Goal: Information Seeking & Learning: Learn about a topic

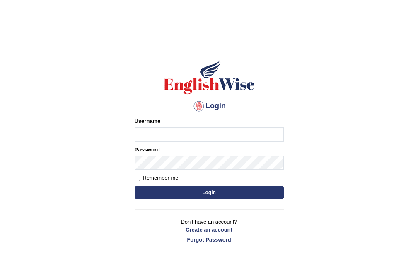
click at [186, 137] on input "Username" at bounding box center [209, 134] width 149 height 14
type input "Jasmeet12"
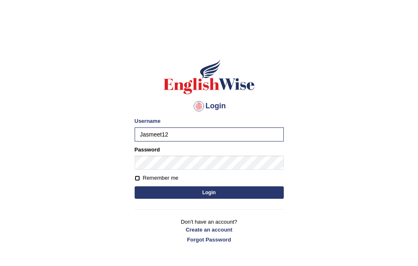
click at [136, 179] on input "Remember me" at bounding box center [137, 177] width 5 height 5
checkbox input "true"
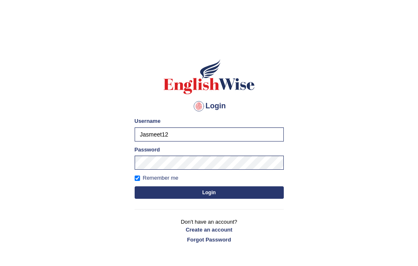
click at [199, 199] on form "Please fix the following errors: Username Jasmeet12 Password Remember me Login" at bounding box center [209, 158] width 149 height 83
click at [211, 188] on button "Login" at bounding box center [209, 192] width 149 height 12
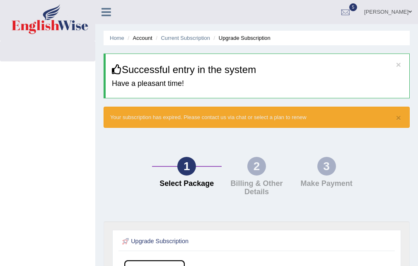
click at [109, 10] on icon at bounding box center [107, 12] width 10 height 11
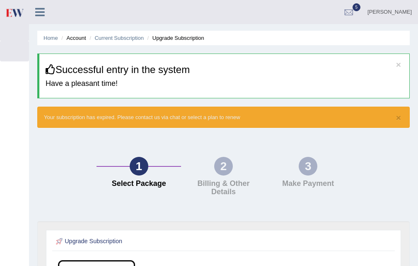
click at [39, 13] on icon at bounding box center [40, 12] width 10 height 11
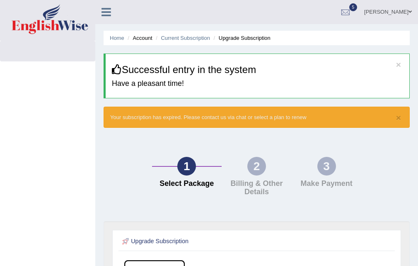
click at [112, 13] on link at bounding box center [106, 11] width 22 height 12
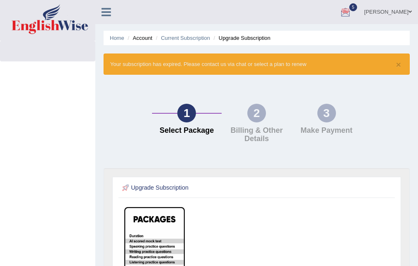
click at [395, 9] on link "jasmeet" at bounding box center [388, 11] width 60 height 22
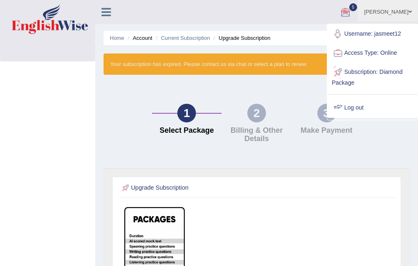
click at [354, 107] on link "Log out" at bounding box center [373, 107] width 90 height 19
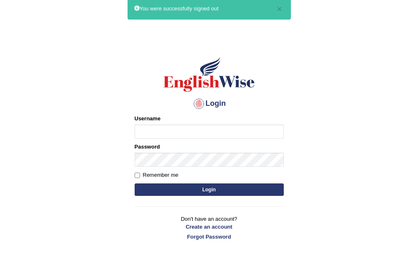
scroll to position [66, 0]
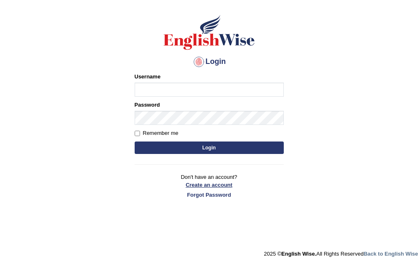
click at [203, 185] on link "Create an account" at bounding box center [209, 185] width 149 height 8
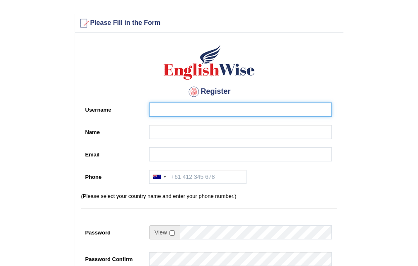
click at [202, 110] on input "Username" at bounding box center [240, 109] width 183 height 14
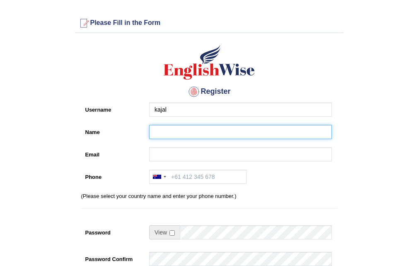
click at [165, 131] on input "Name" at bounding box center [240, 132] width 183 height 14
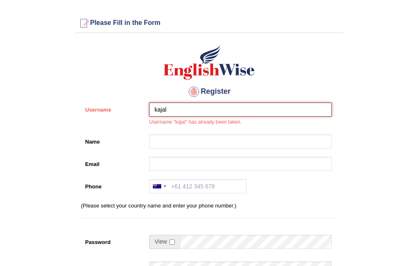
click at [172, 109] on input "kajal" at bounding box center [240, 109] width 183 height 14
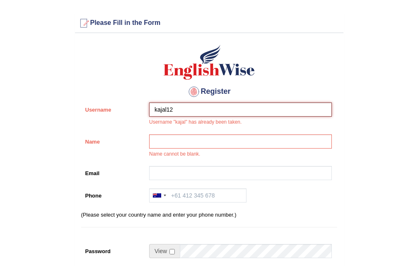
type input "kajal12"
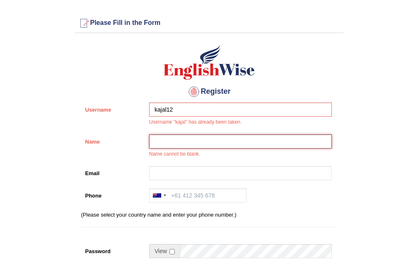
click at [170, 140] on input "Name" at bounding box center [240, 141] width 183 height 14
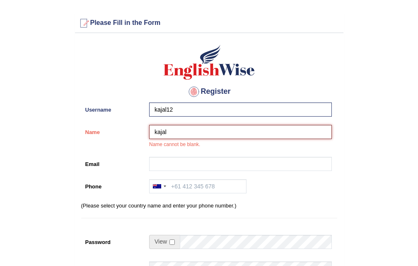
type input "kajal"
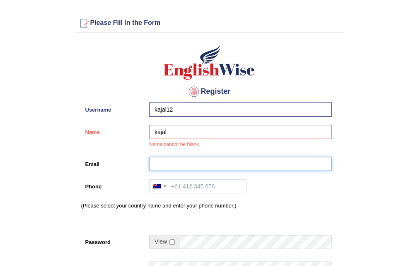
click at [168, 165] on input "Email" at bounding box center [240, 164] width 183 height 14
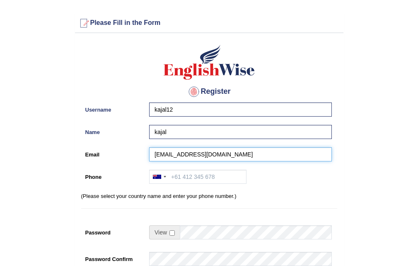
type input "ranavishal99920@gmail.com"
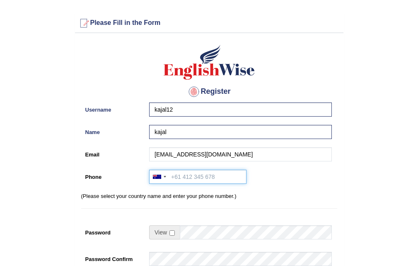
click at [206, 176] on input "Phone" at bounding box center [197, 177] width 97 height 14
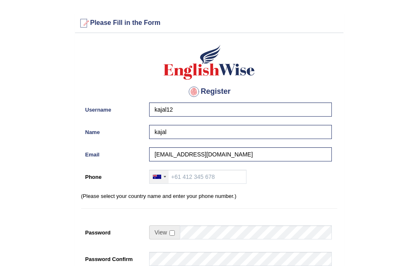
click at [160, 178] on div at bounding box center [157, 176] width 8 height 4
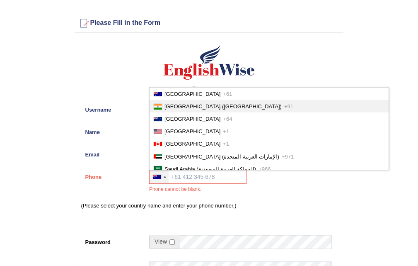
click at [170, 104] on span "India (भारत)" at bounding box center [223, 106] width 117 height 6
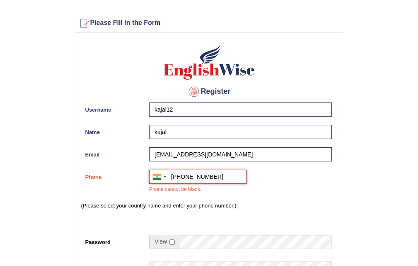
scroll to position [124, 0]
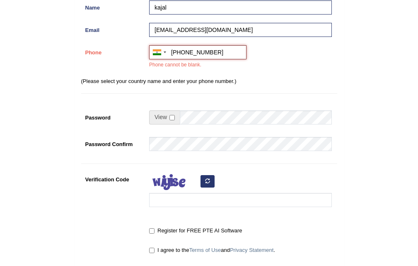
type input "+919992066814"
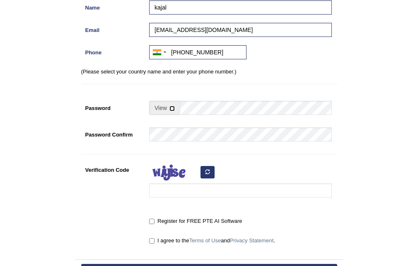
click at [173, 108] on input "checkbox" at bounding box center [172, 108] width 5 height 5
checkbox input "true"
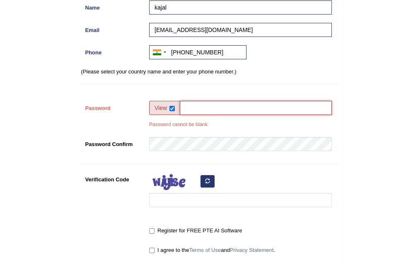
click at [203, 109] on input "Password" at bounding box center [256, 108] width 152 height 14
type input "Kajal@1234"
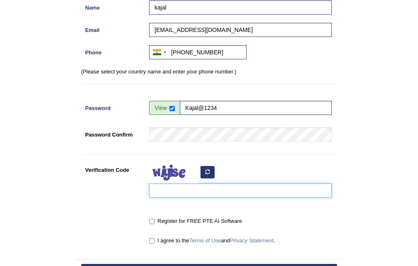
click at [181, 192] on input "Verification Code" at bounding box center [240, 190] width 183 height 14
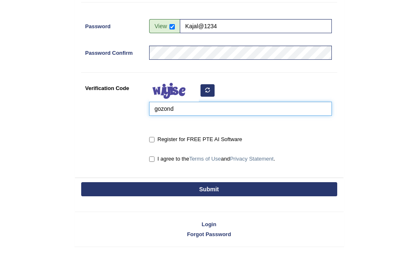
scroll to position [220, 0]
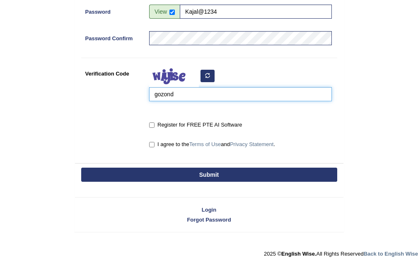
type input "gozond"
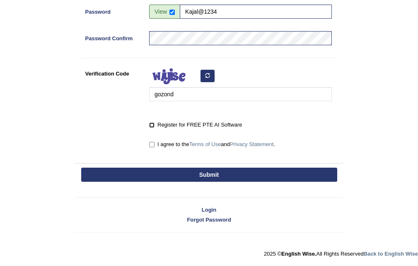
click at [153, 125] on input "Register for FREE PTE AI Software" at bounding box center [151, 124] width 5 height 5
checkbox input "true"
click at [150, 142] on input "I agree to the Terms of Use and Privacy Statement ." at bounding box center [151, 144] width 5 height 5
checkbox input "true"
click at [219, 170] on button "Submit" at bounding box center [209, 174] width 256 height 14
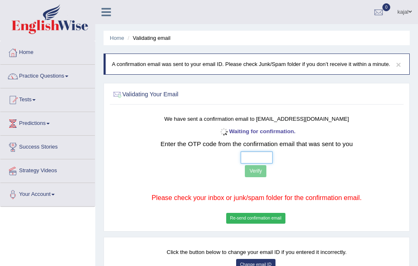
click at [246, 157] on input "text" at bounding box center [257, 157] width 32 height 12
type input "7 9 4 5"
click at [259, 175] on button "Verify" at bounding box center [256, 171] width 22 height 12
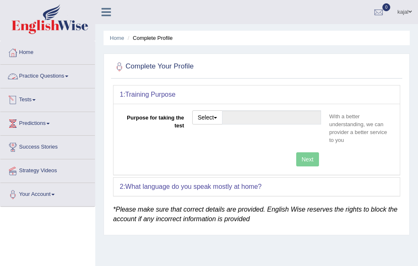
click at [41, 73] on link "Practice Questions" at bounding box center [47, 75] width 94 height 21
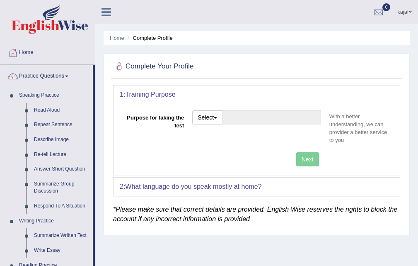
click at [41, 73] on link "Practice Questions" at bounding box center [46, 75] width 92 height 21
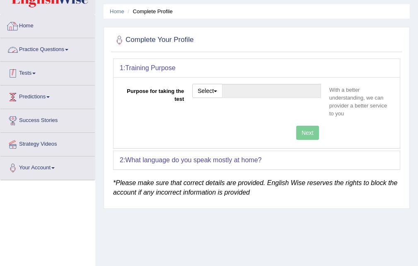
scroll to position [41, 0]
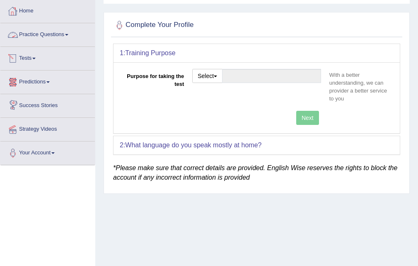
click at [34, 51] on link "Tests" at bounding box center [47, 57] width 94 height 21
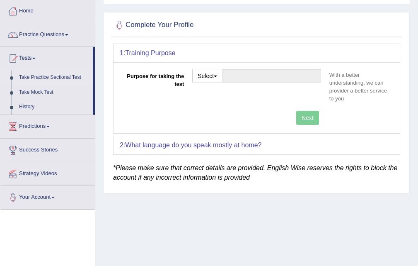
click at [51, 75] on link "Take Practice Sectional Test" at bounding box center [54, 77] width 78 height 15
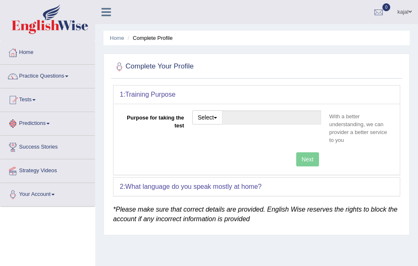
click at [30, 99] on link "Tests" at bounding box center [47, 98] width 94 height 21
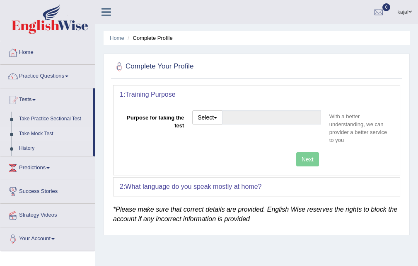
click at [41, 131] on link "Take Mock Test" at bounding box center [54, 133] width 78 height 15
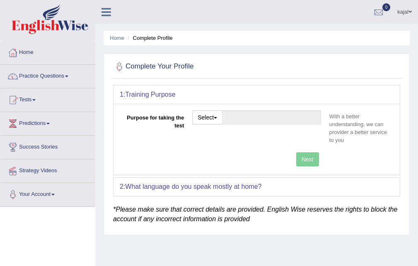
click at [305, 158] on div "Next" at bounding box center [223, 160] width 206 height 16
click at [214, 117] on button "Select" at bounding box center [207, 117] width 30 height 14
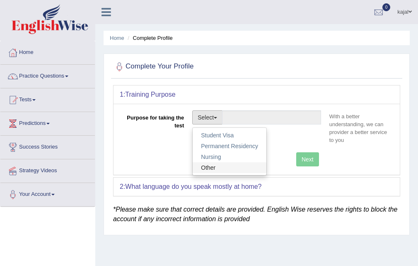
click at [208, 166] on link "Other" at bounding box center [230, 167] width 74 height 11
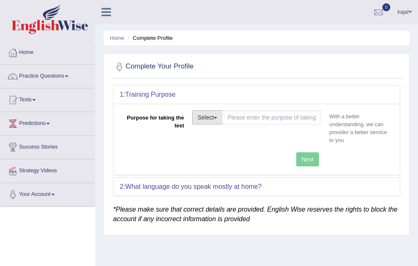
click at [212, 114] on button "Select" at bounding box center [207, 117] width 30 height 14
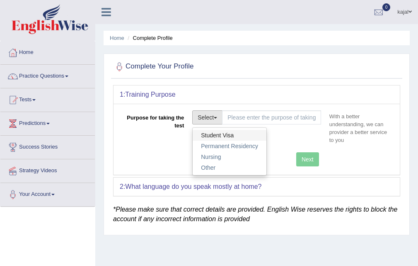
click at [213, 134] on link "Student Visa" at bounding box center [230, 135] width 74 height 11
type input "Student Visa"
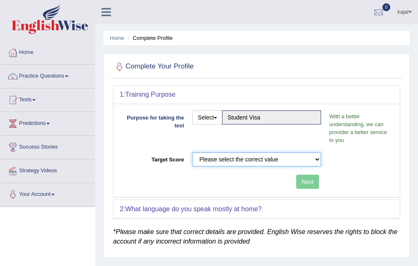
click at [294, 157] on select "Please select the correct value 50 (6 bands) 58 (6.5 bands) 65 (7 bands) 79 (8 …" at bounding box center [256, 159] width 129 height 14
select select "65"
click at [192, 152] on select "Please select the correct value 50 (6 bands) 58 (6.5 bands) 65 (7 bands) 79 (8 …" at bounding box center [256, 159] width 129 height 14
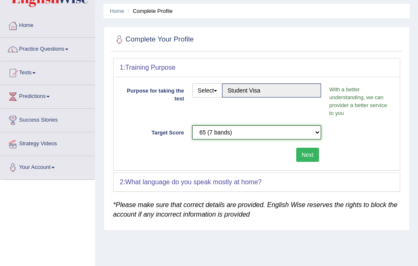
scroll to position [41, 0]
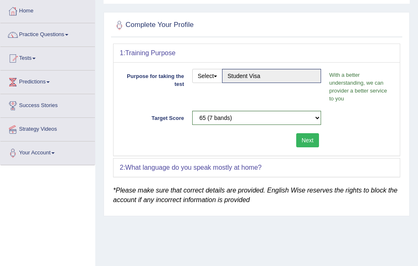
click at [309, 139] on button "Next" at bounding box center [307, 140] width 23 height 14
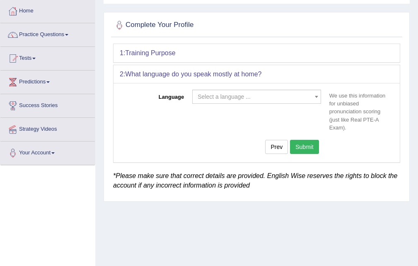
click at [230, 95] on span "Select a language ..." at bounding box center [224, 96] width 53 height 7
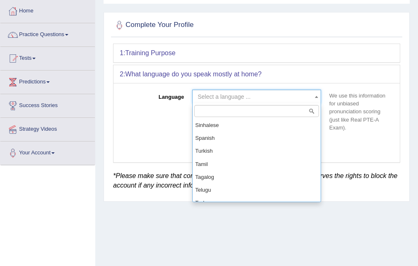
scroll to position [704, 0]
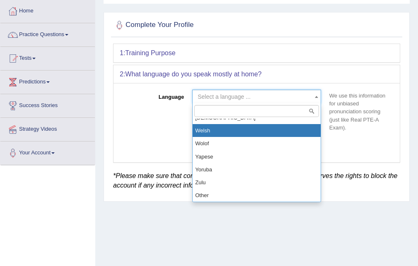
click at [226, 107] on input "search" at bounding box center [256, 111] width 125 height 12
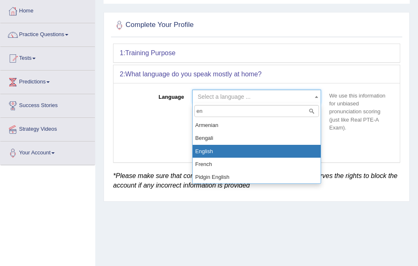
type input "en"
select select "English"
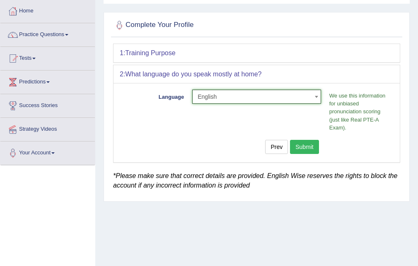
click at [303, 144] on button "Submit" at bounding box center [304, 147] width 29 height 14
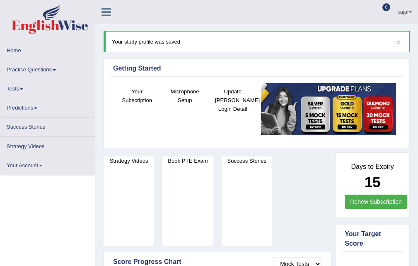
click at [16, 88] on link "Tests" at bounding box center [47, 87] width 94 height 16
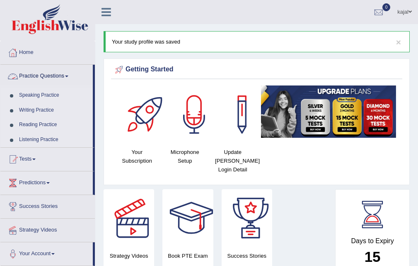
click at [64, 77] on link "Practice Questions" at bounding box center [46, 75] width 92 height 21
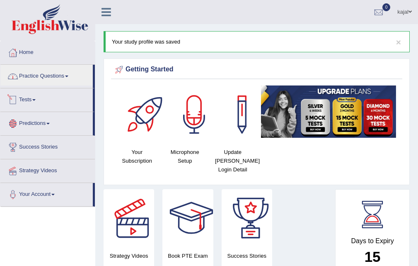
click at [36, 123] on link "Predictions" at bounding box center [46, 122] width 92 height 21
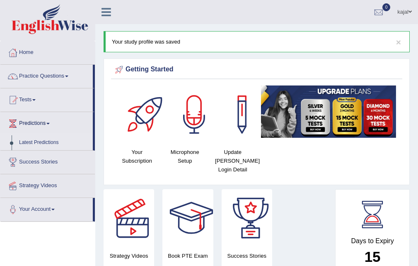
click at [32, 97] on link "Tests" at bounding box center [46, 98] width 92 height 21
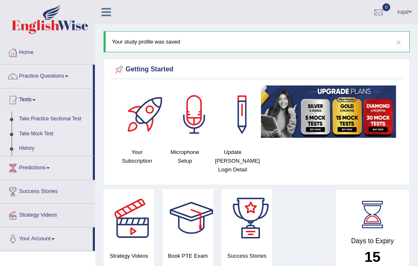
click at [41, 117] on link "Take Practice Sectional Test" at bounding box center [54, 118] width 78 height 15
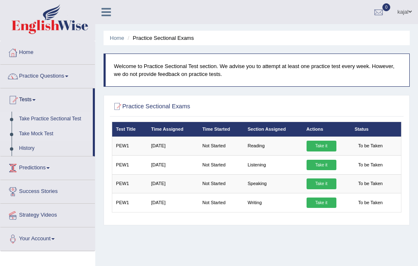
click at [51, 132] on link "Take Mock Test" at bounding box center [54, 133] width 78 height 15
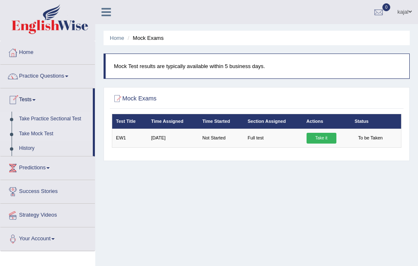
click at [48, 119] on link "Take Practice Sectional Test" at bounding box center [54, 118] width 78 height 15
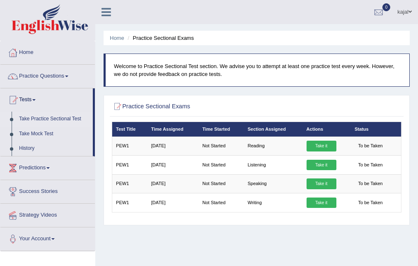
click at [35, 115] on link "Take Practice Sectional Test" at bounding box center [54, 118] width 78 height 15
click at [25, 53] on link "Home" at bounding box center [47, 51] width 94 height 21
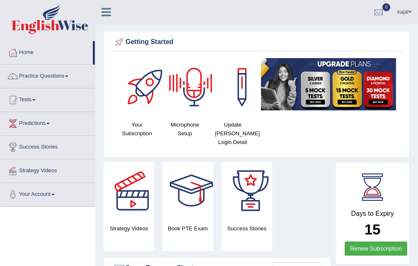
click at [190, 92] on div at bounding box center [194, 87] width 58 height 58
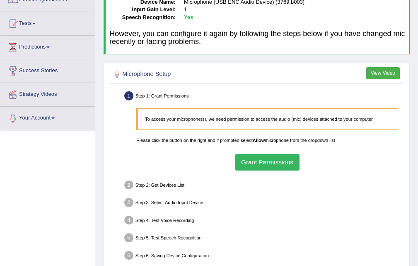
scroll to position [83, 0]
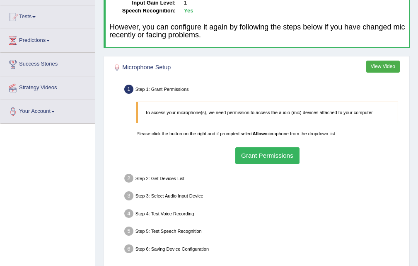
click at [270, 148] on button "Grant Permissions" at bounding box center [267, 155] width 64 height 16
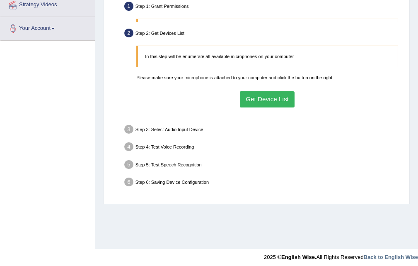
scroll to position [170, 0]
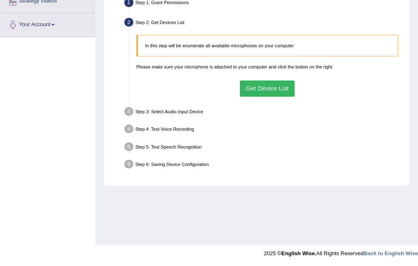
click at [260, 86] on button "Get Device List" at bounding box center [267, 88] width 55 height 16
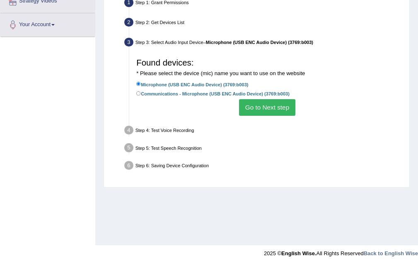
click at [269, 106] on button "Go to Next step" at bounding box center [267, 107] width 56 height 16
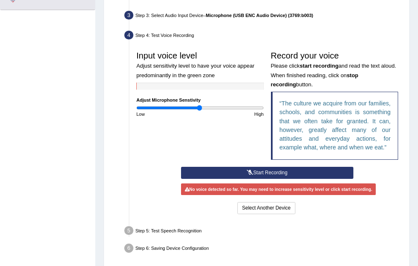
scroll to position [211, 0]
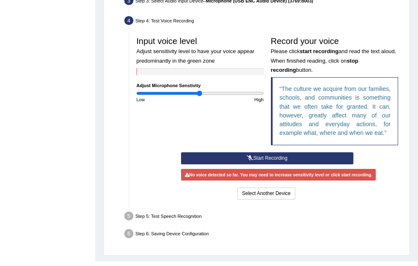
click at [264, 155] on button "Start Recording" at bounding box center [267, 158] width 172 height 12
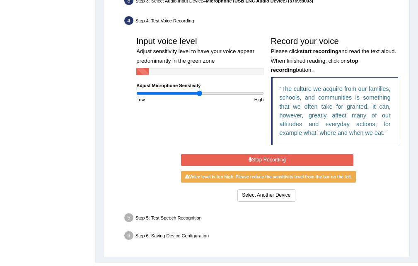
click at [264, 155] on button "Stop Recording" at bounding box center [267, 160] width 172 height 12
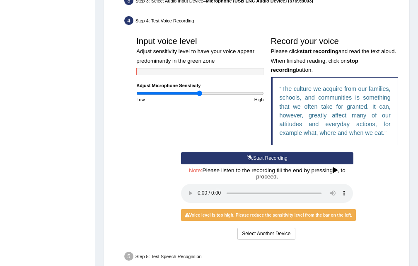
click at [264, 155] on button "Start Recording" at bounding box center [267, 158] width 172 height 12
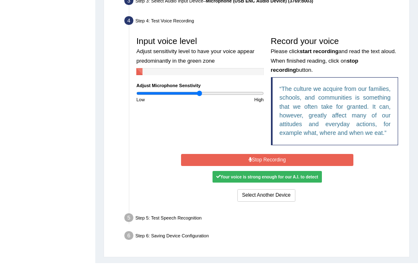
click at [264, 155] on button "Stop Recording" at bounding box center [267, 160] width 172 height 12
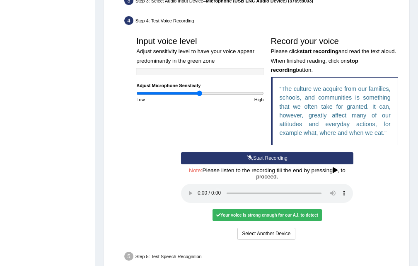
scroll to position [267, 0]
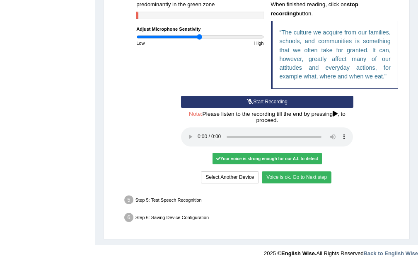
click at [296, 175] on button "Voice is ok. Go to Next step" at bounding box center [297, 177] width 70 height 12
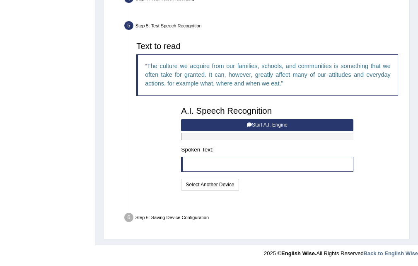
scroll to position [216, 0]
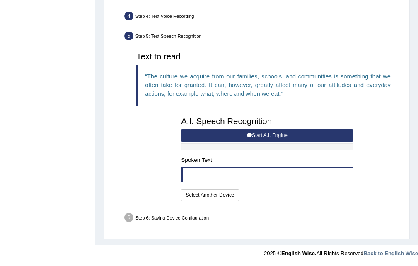
click at [244, 138] on button "Start A.I. Engine" at bounding box center [267, 135] width 172 height 12
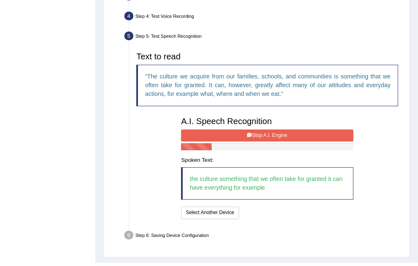
click at [243, 138] on button "Stop A.I. Engine" at bounding box center [267, 135] width 172 height 12
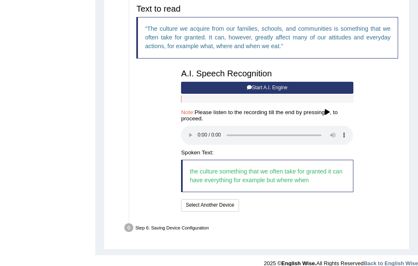
scroll to position [273, 0]
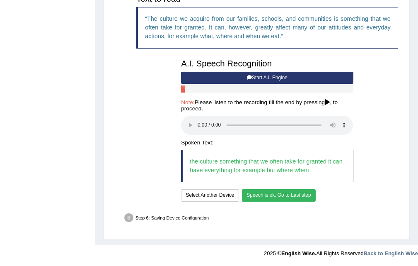
click at [283, 191] on button "Speech is ok. Go to Last step" at bounding box center [279, 195] width 74 height 12
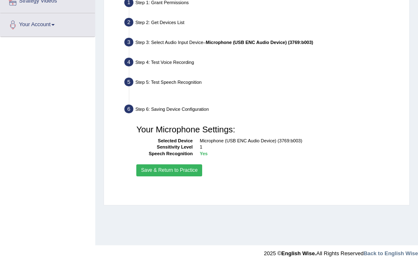
scroll to position [170, 0]
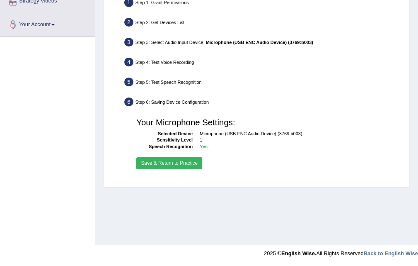
click at [177, 162] on button "Save & Return to Practice" at bounding box center [169, 163] width 66 height 12
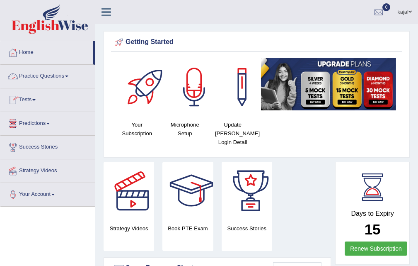
click at [39, 72] on link "Practice Questions" at bounding box center [47, 75] width 94 height 21
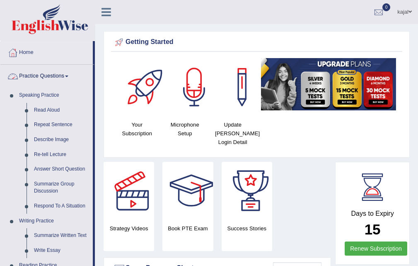
click at [43, 75] on link "Practice Questions" at bounding box center [46, 75] width 92 height 21
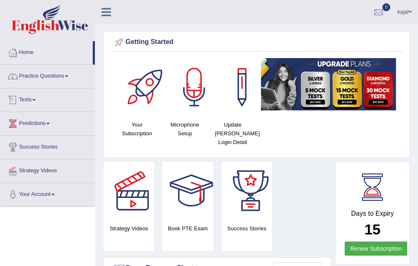
click at [35, 102] on link "Tests" at bounding box center [47, 98] width 94 height 21
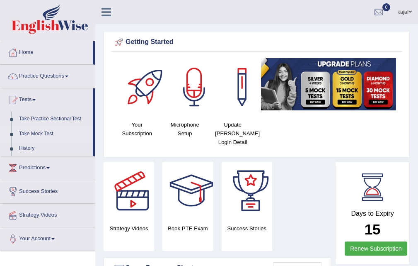
click at [41, 134] on link "Take Mock Test" at bounding box center [54, 133] width 78 height 15
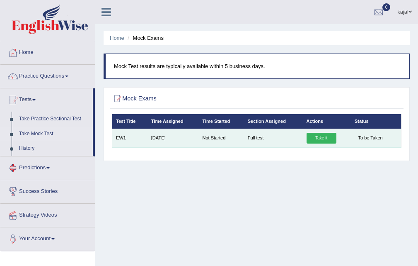
click at [327, 137] on link "Take it" at bounding box center [322, 138] width 30 height 11
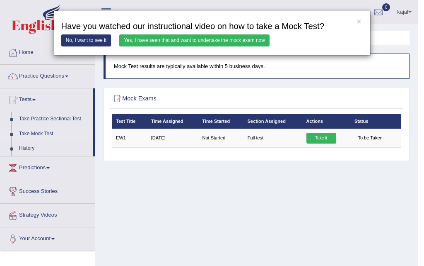
click at [167, 41] on link "Yes, I have seen that and want to undertake the mock exam now" at bounding box center [194, 40] width 150 height 12
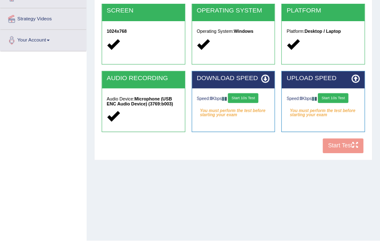
scroll to position [166, 0]
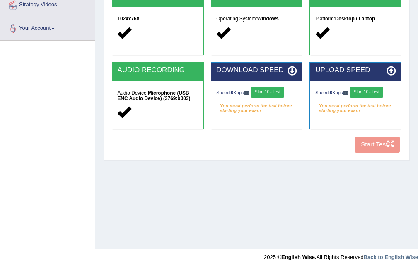
click at [254, 88] on div "Speed: 0 Kbps Start 10s Test" at bounding box center [256, 93] width 80 height 12
click at [277, 89] on button "Start 10s Test" at bounding box center [268, 92] width 34 height 11
click at [379, 94] on button "Start 10s Test" at bounding box center [367, 92] width 34 height 11
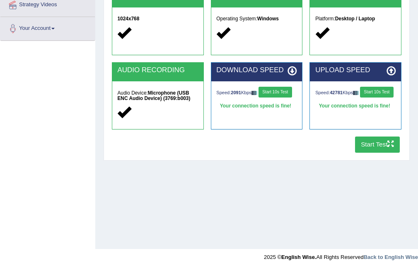
click at [378, 143] on button "Start Test" at bounding box center [377, 144] width 45 height 16
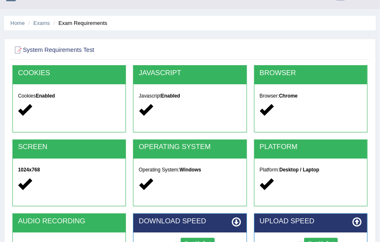
scroll to position [0, 0]
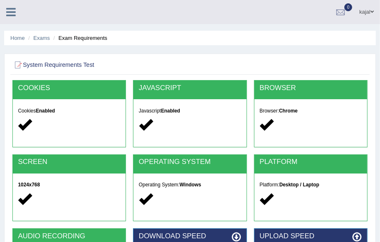
click at [12, 13] on icon at bounding box center [11, 12] width 10 height 11
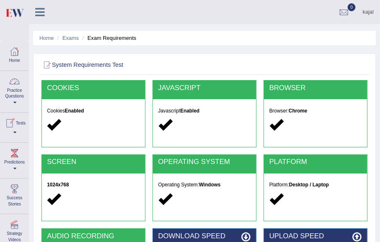
click at [15, 94] on link "Practice Questions" at bounding box center [14, 90] width 28 height 39
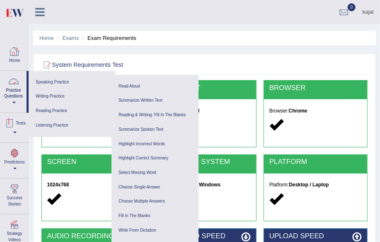
click at [12, 132] on link "Tests" at bounding box center [14, 126] width 28 height 27
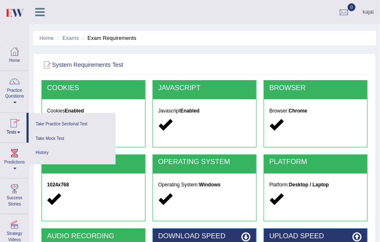
click at [44, 137] on link "Take Mock Test" at bounding box center [72, 138] width 79 height 15
click at [51, 137] on link "Take Mock Test" at bounding box center [72, 138] width 79 height 15
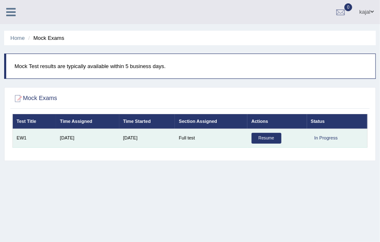
click at [262, 139] on link "Resume" at bounding box center [267, 138] width 30 height 11
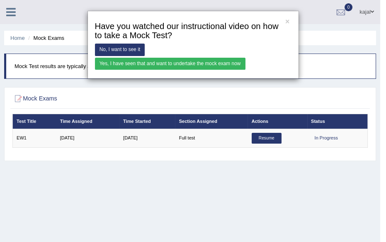
click at [197, 61] on link "Yes, I have seen that and want to undertake the mock exam now" at bounding box center [170, 64] width 150 height 12
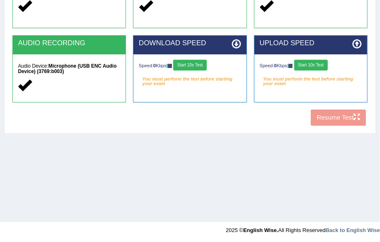
scroll to position [194, 0]
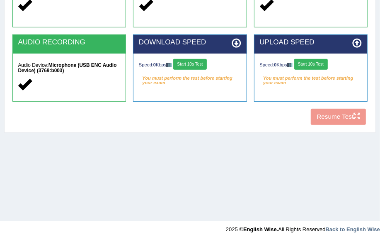
click at [196, 70] on div "Speed: 0 Kbps Start 10s Test" at bounding box center [190, 65] width 102 height 12
click at [195, 62] on button "Start 10s Test" at bounding box center [190, 64] width 34 height 11
click at [321, 65] on button "Start 10s Test" at bounding box center [311, 64] width 34 height 11
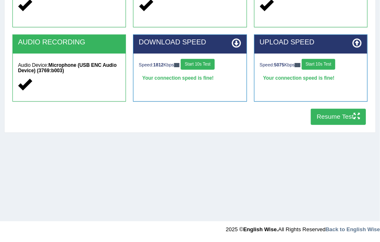
click at [344, 119] on button "Resume Test" at bounding box center [338, 117] width 55 height 16
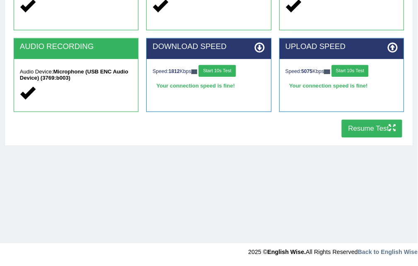
scroll to position [170, 0]
